Goal: Information Seeking & Learning: Learn about a topic

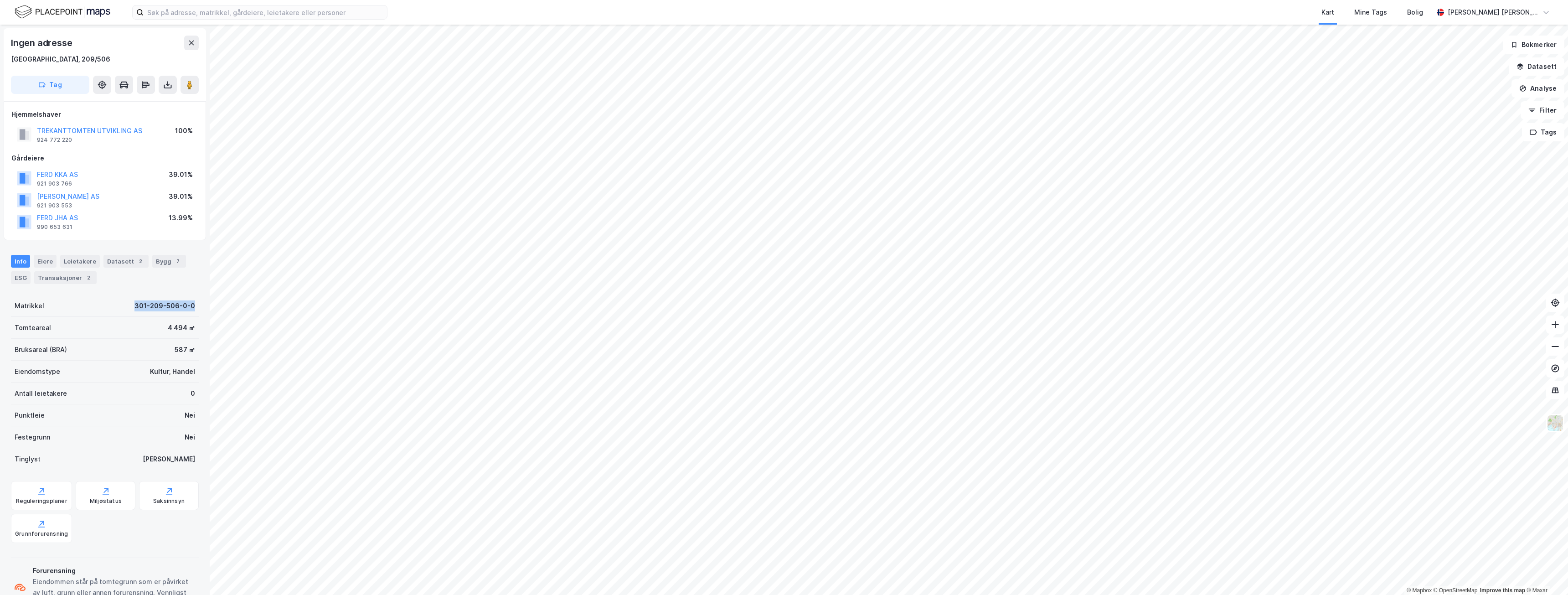
drag, startPoint x: 138, startPoint y: 305, endPoint x: 191, endPoint y: 307, distance: 53.0
click at [191, 307] on div "Matrikkel 301-209-506-0-0" at bounding box center [105, 306] width 188 height 22
copy div "301-209-506-0-0"
click at [173, 498] on div "Saksinnsyn" at bounding box center [169, 501] width 32 height 7
click at [153, 496] on div "Saksinnsyn" at bounding box center [169, 496] width 60 height 29
